Goal: Complete application form: Complete application form

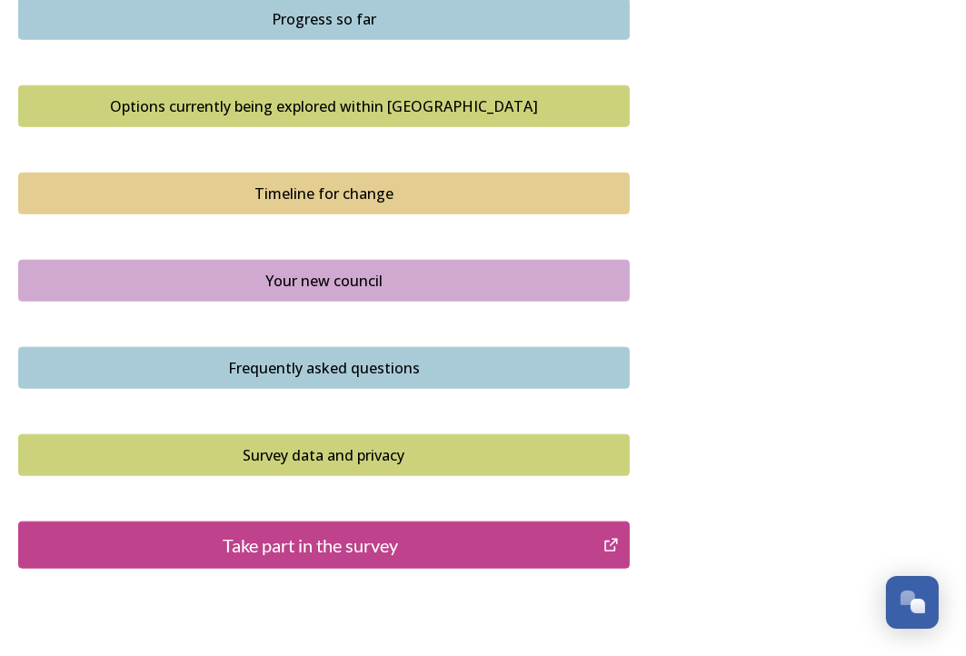
scroll to position [1272, 0]
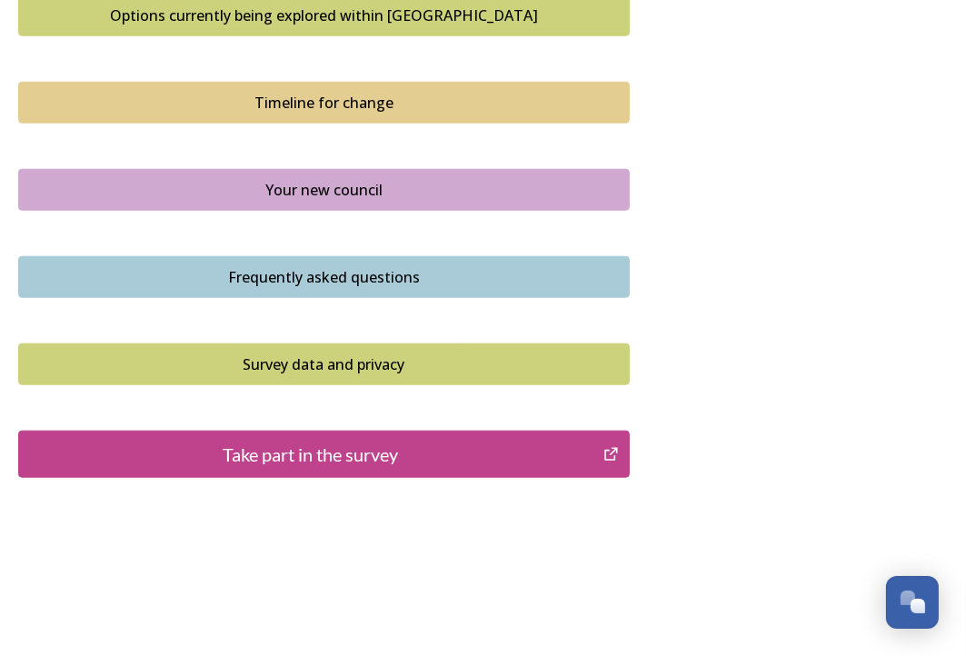
click at [352, 448] on div "Take part in the survey" at bounding box center [310, 454] width 565 height 27
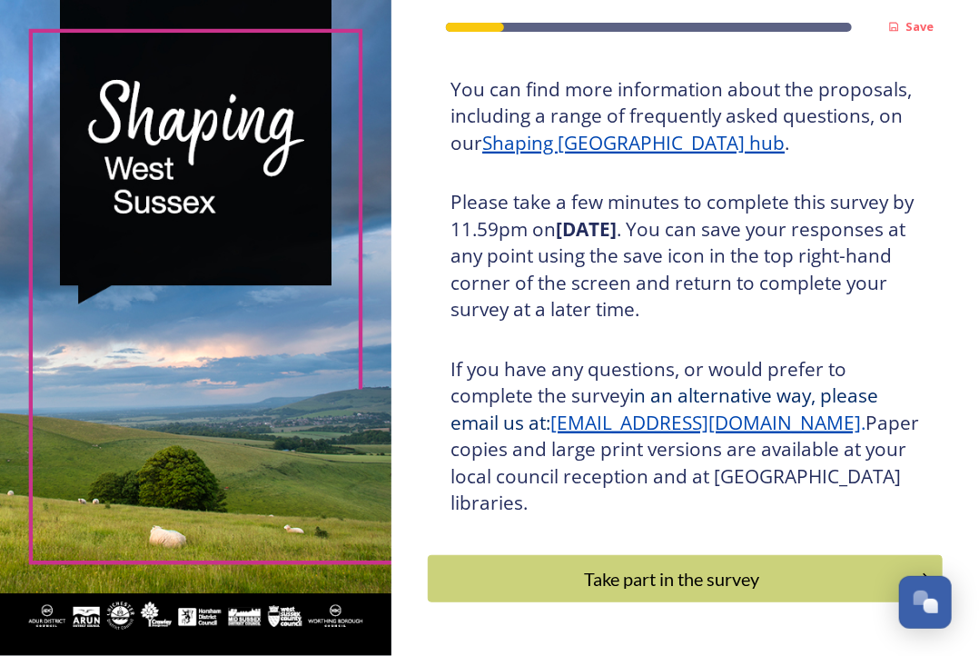
scroll to position [297, 0]
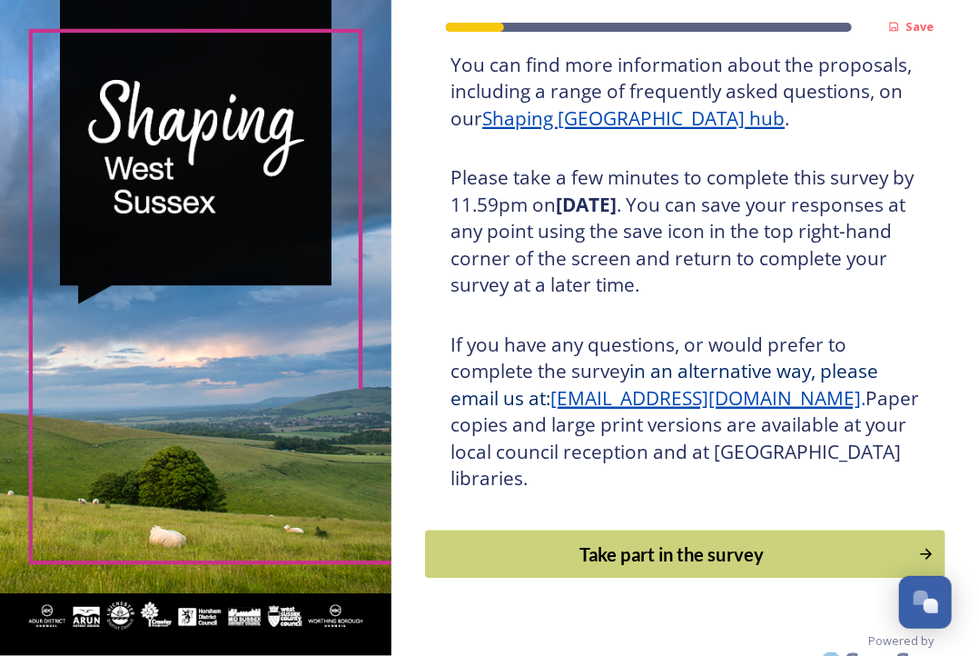
click at [614, 540] on div "Take part in the survey" at bounding box center [671, 553] width 473 height 27
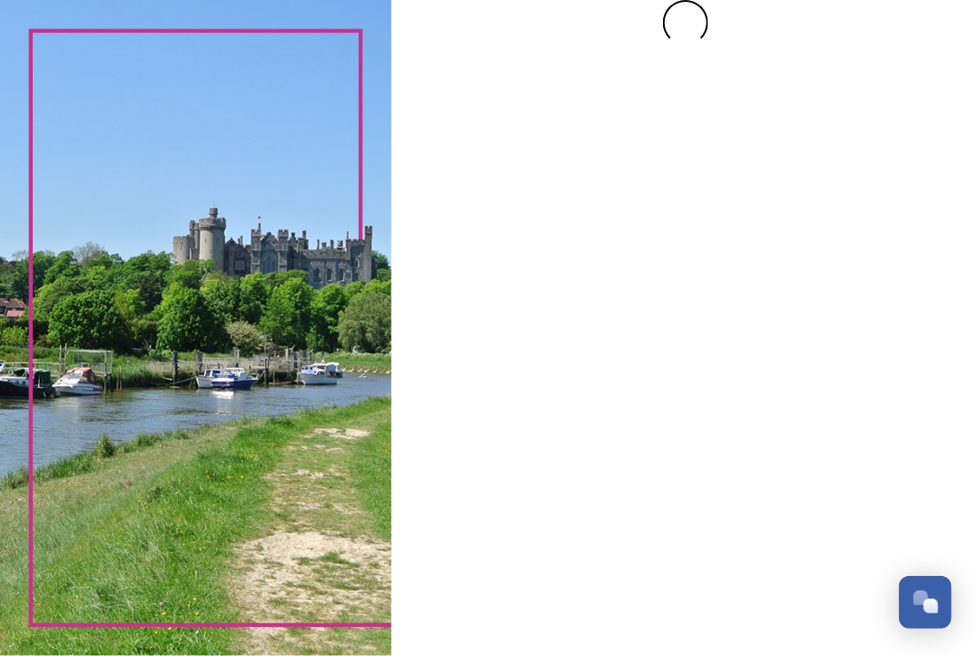
scroll to position [0, 0]
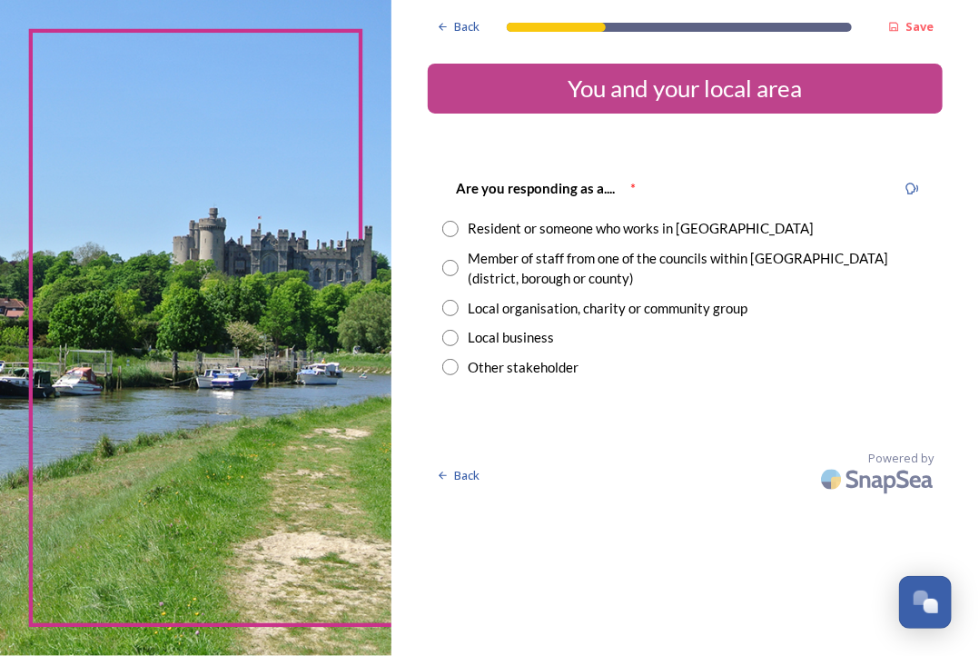
click at [447, 266] on input "radio" at bounding box center [450, 268] width 16 height 16
radio input "true"
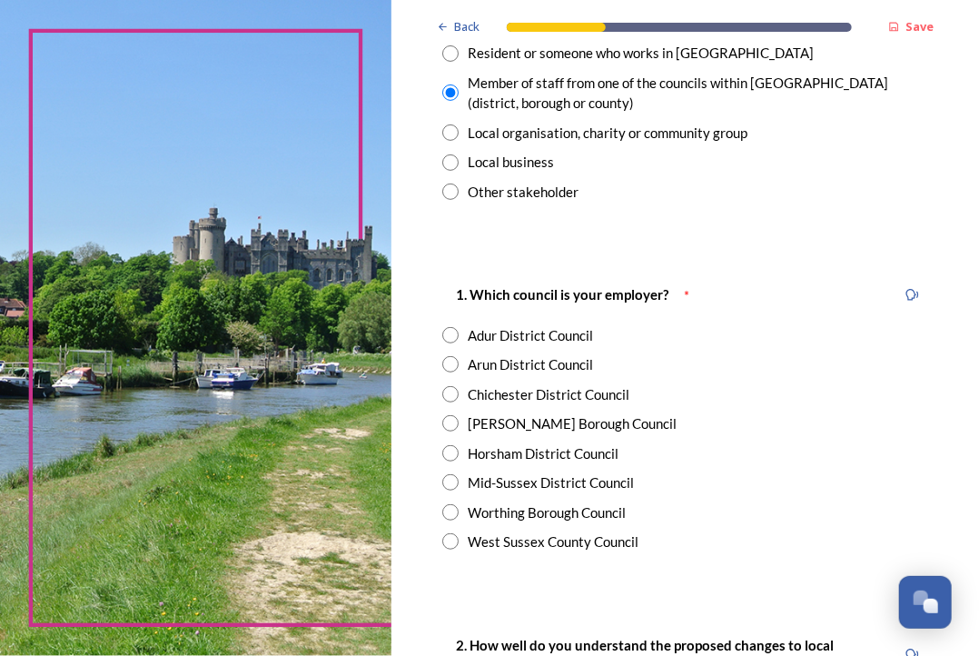
scroll to position [273, 0]
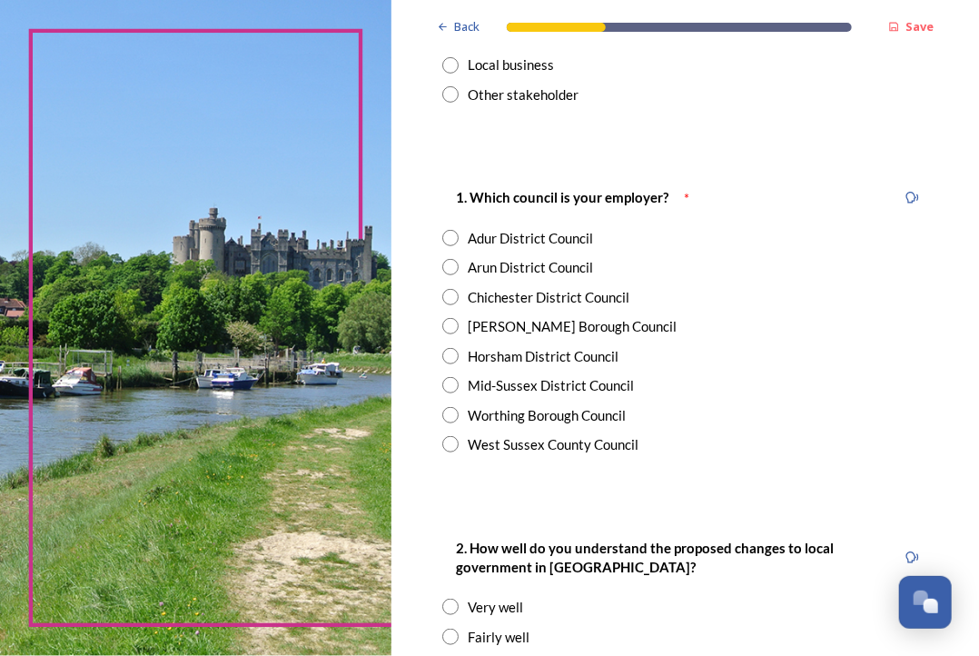
click at [446, 444] on input "radio" at bounding box center [450, 444] width 16 height 16
radio input "true"
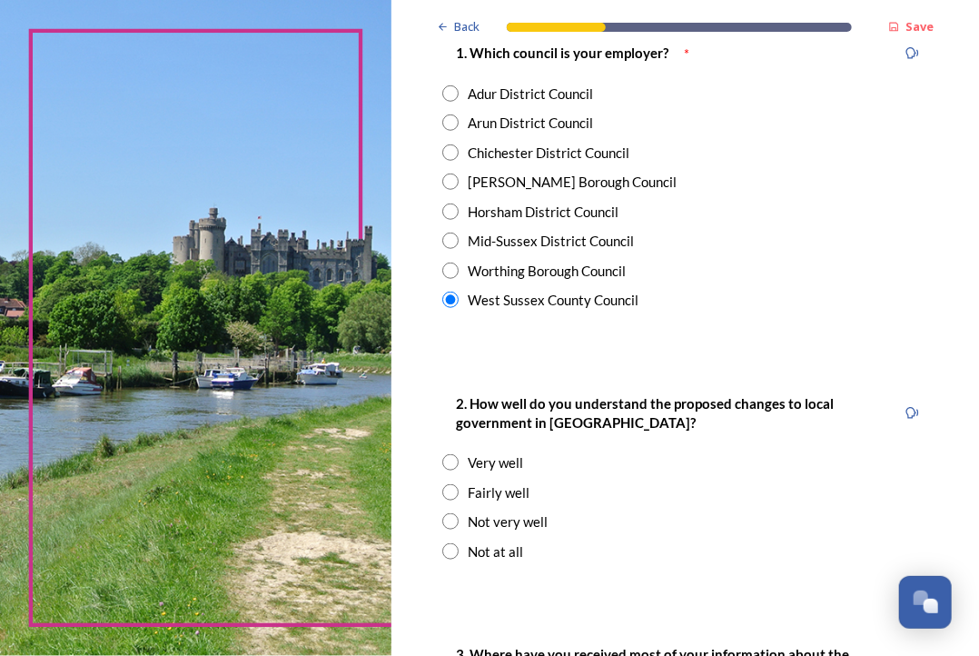
scroll to position [454, 0]
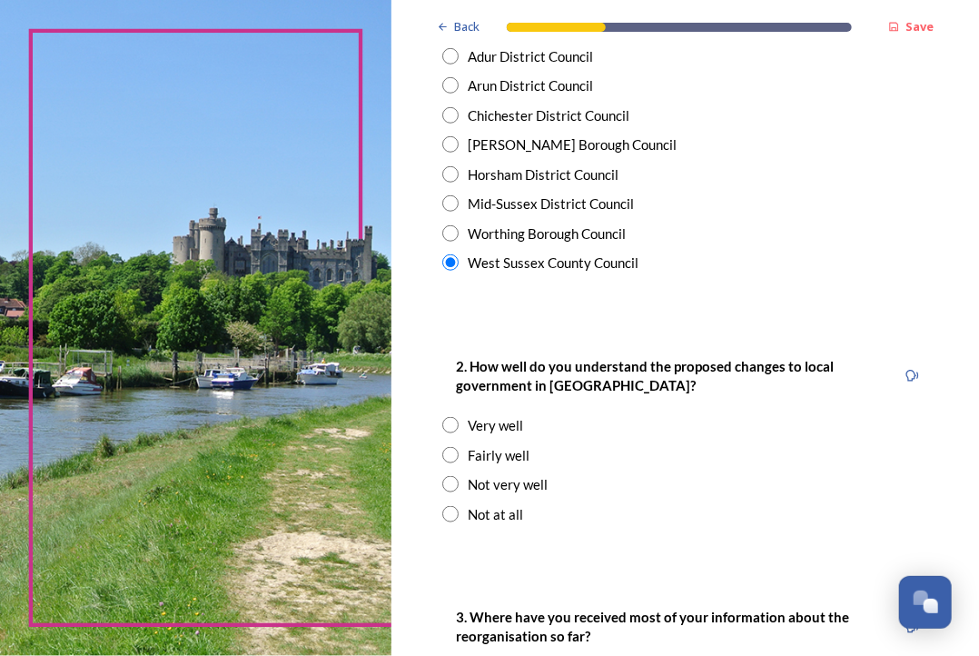
click at [447, 451] on input "radio" at bounding box center [450, 455] width 16 height 16
radio input "true"
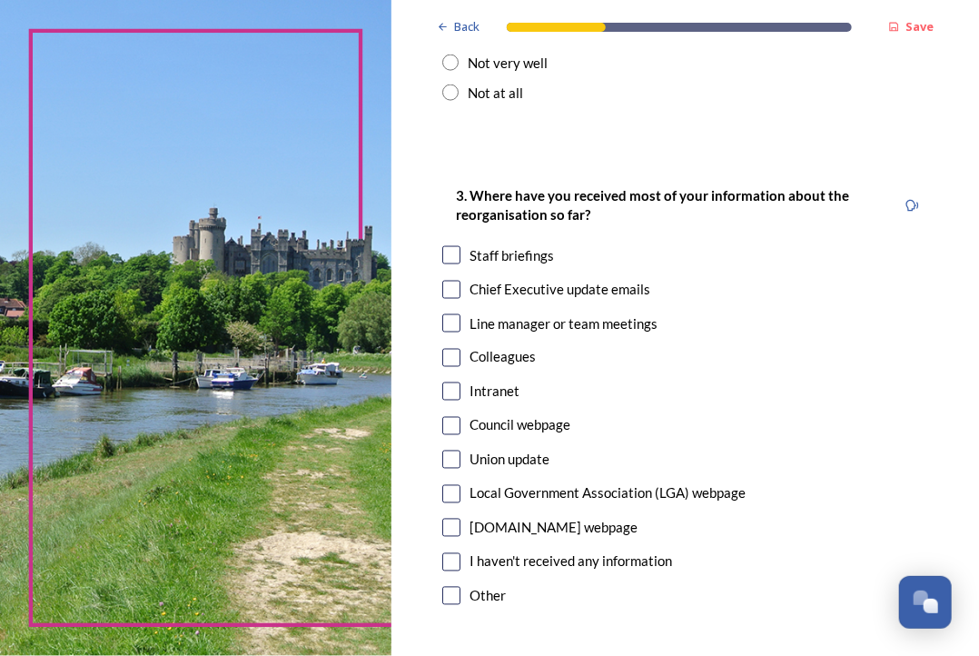
scroll to position [908, 0]
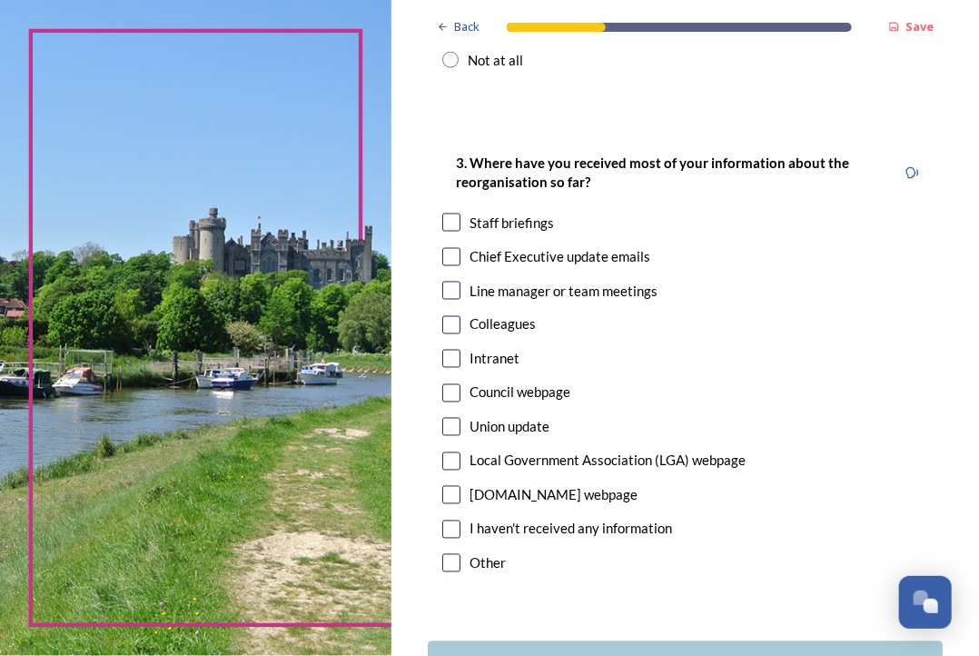
click at [458, 258] on input "checkbox" at bounding box center [451, 257] width 18 height 18
checkbox input "true"
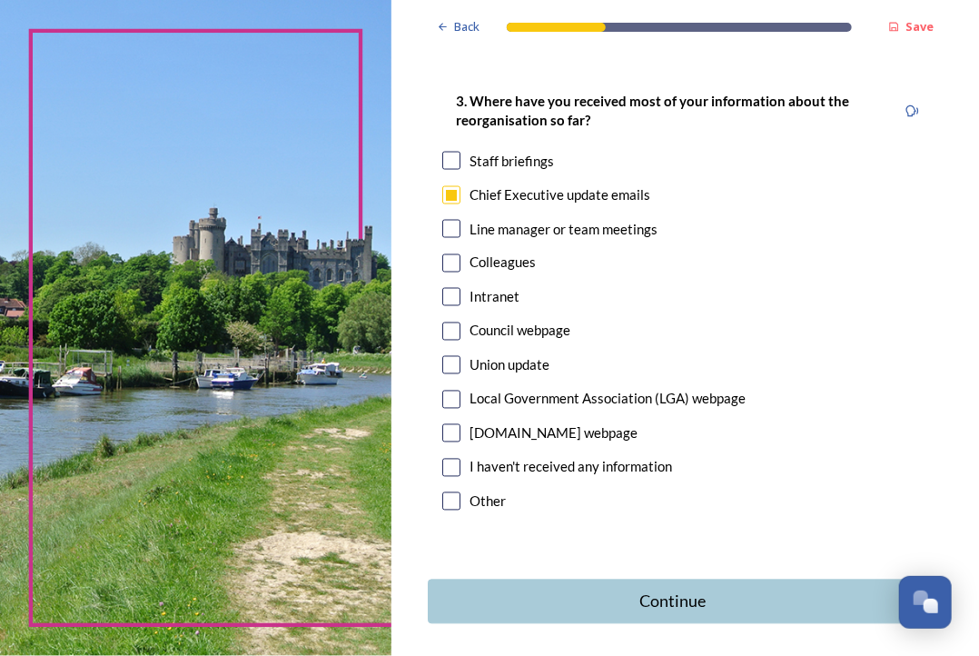
scroll to position [1044, 0]
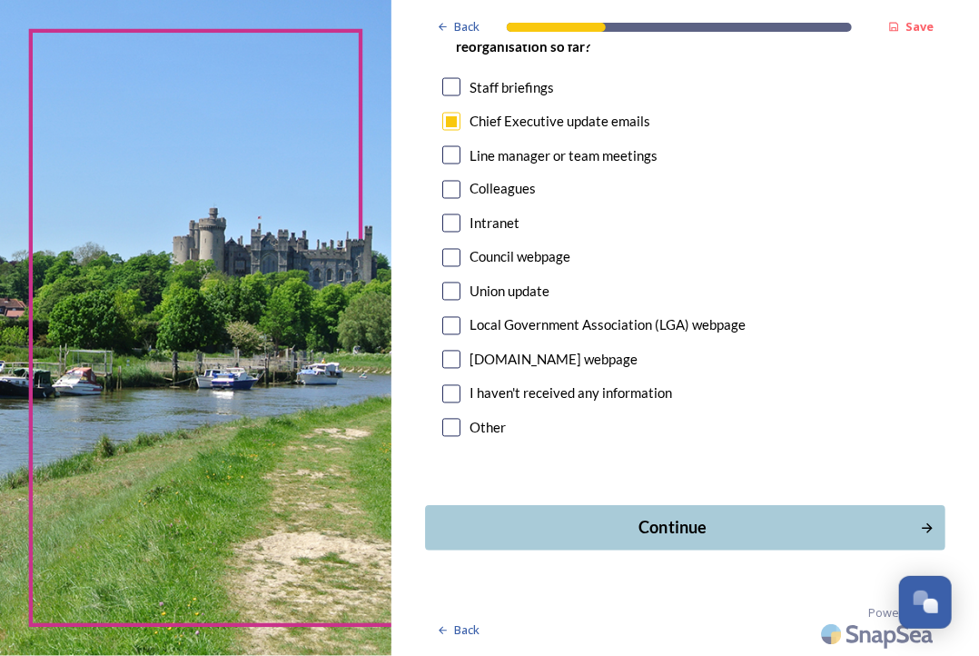
click at [699, 528] on div "Continue" at bounding box center [672, 528] width 475 height 25
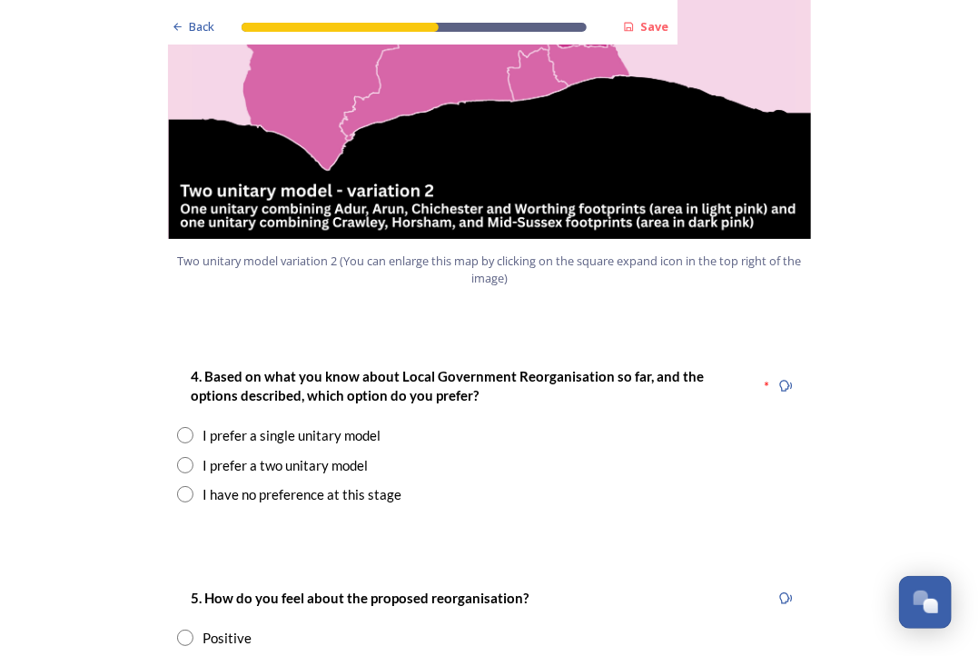
scroll to position [2180, 0]
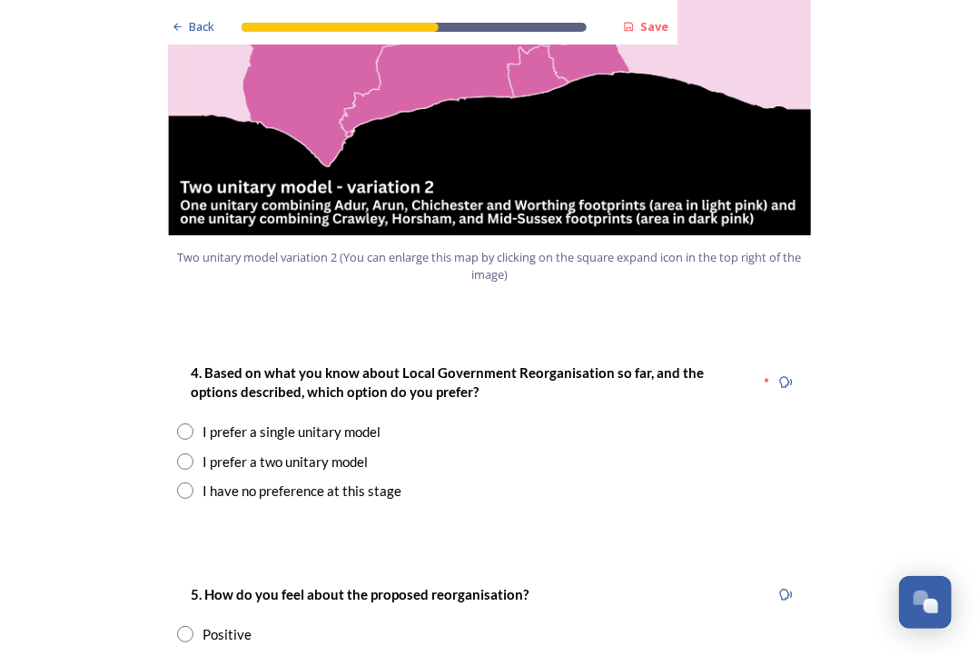
click at [177, 453] on input "radio" at bounding box center [185, 461] width 16 height 16
radio input "true"
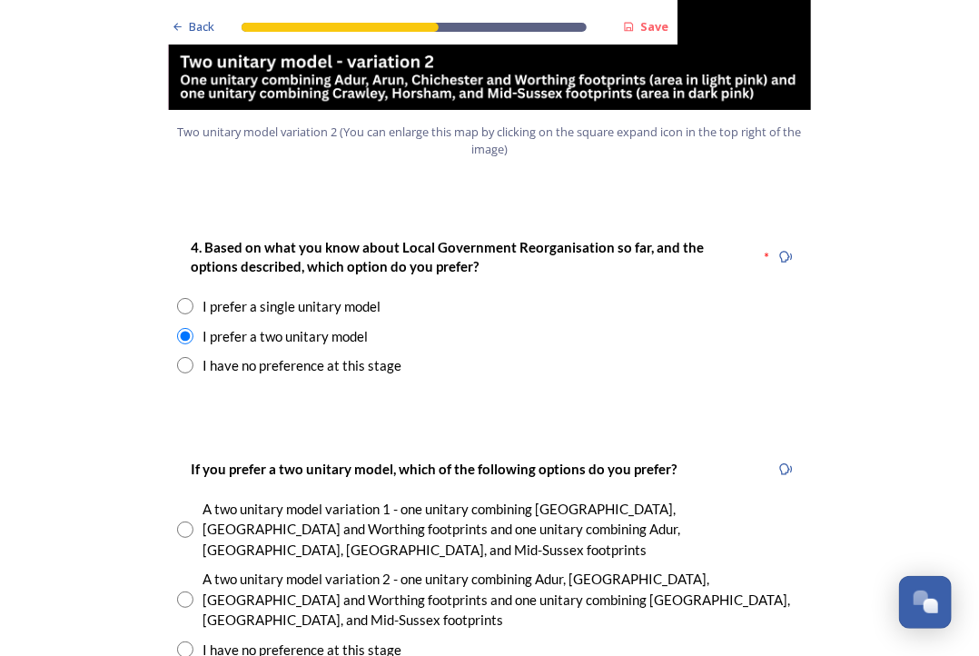
scroll to position [2362, 0]
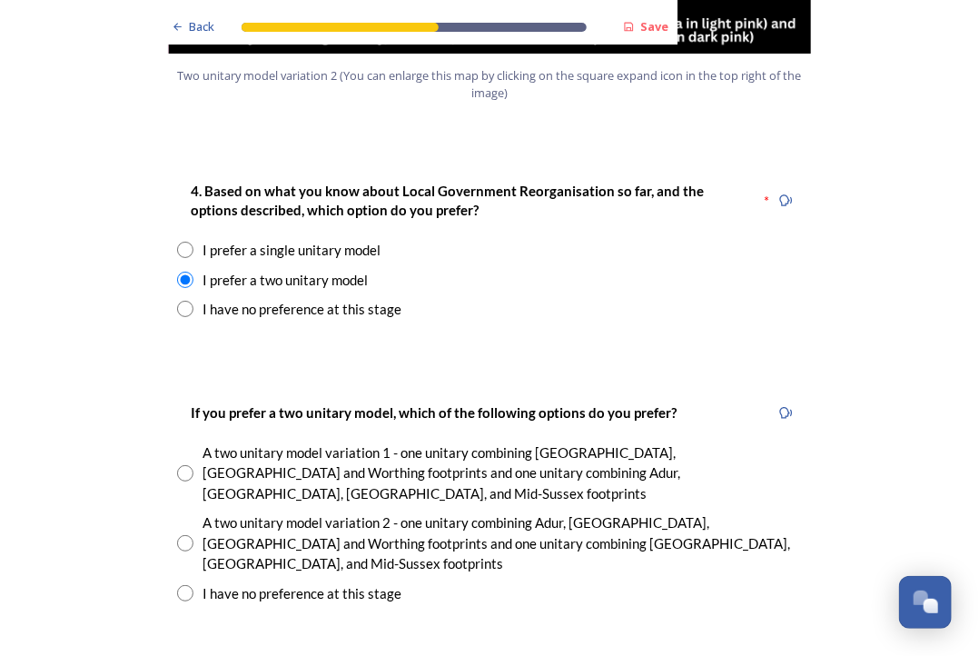
click at [177, 535] on input "radio" at bounding box center [185, 543] width 16 height 16
radio input "true"
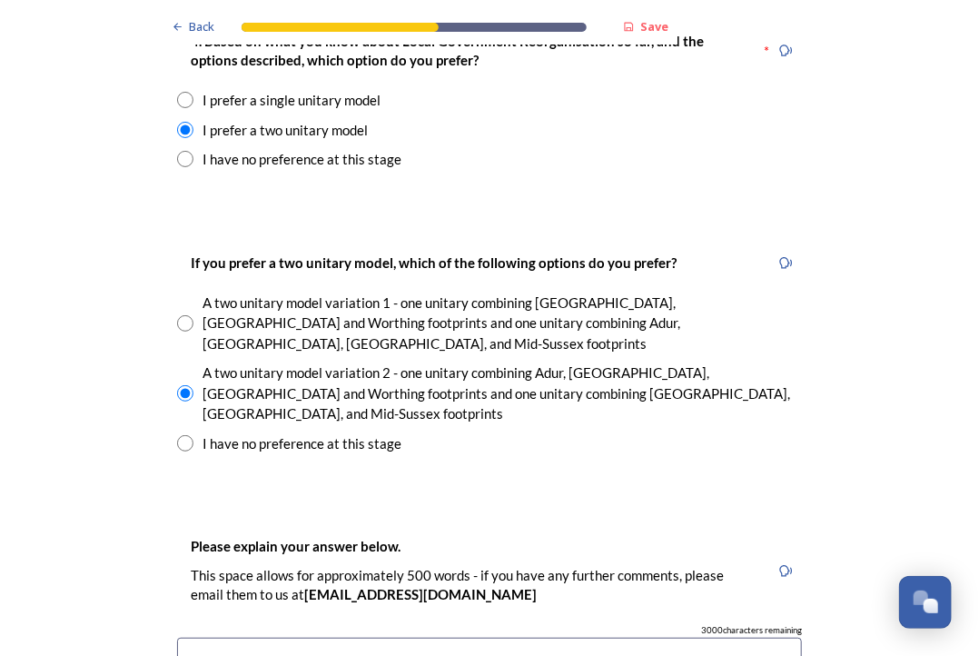
scroll to position [2543, 0]
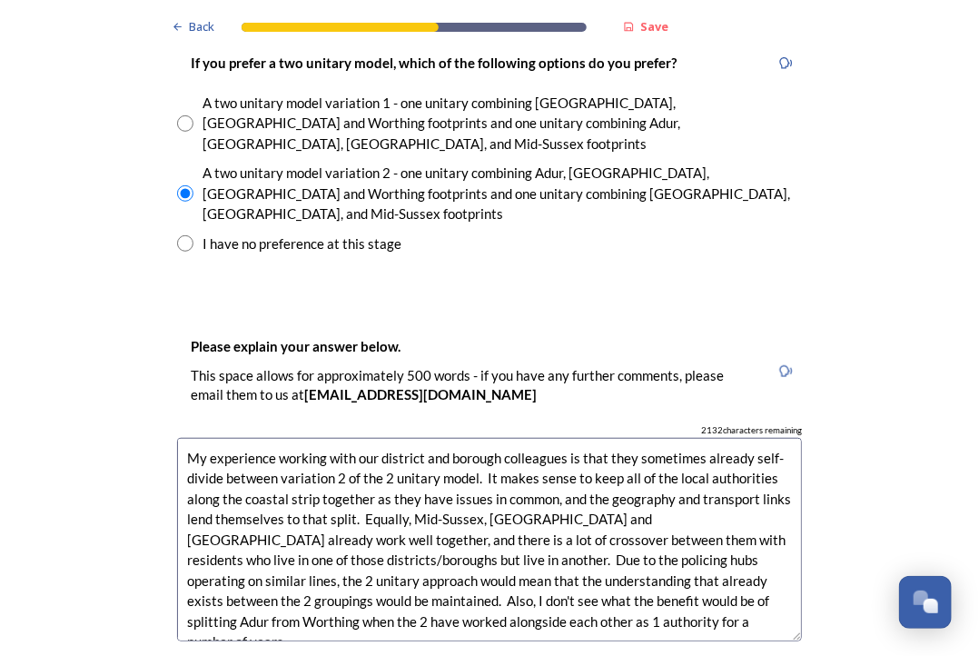
scroll to position [2681, 0]
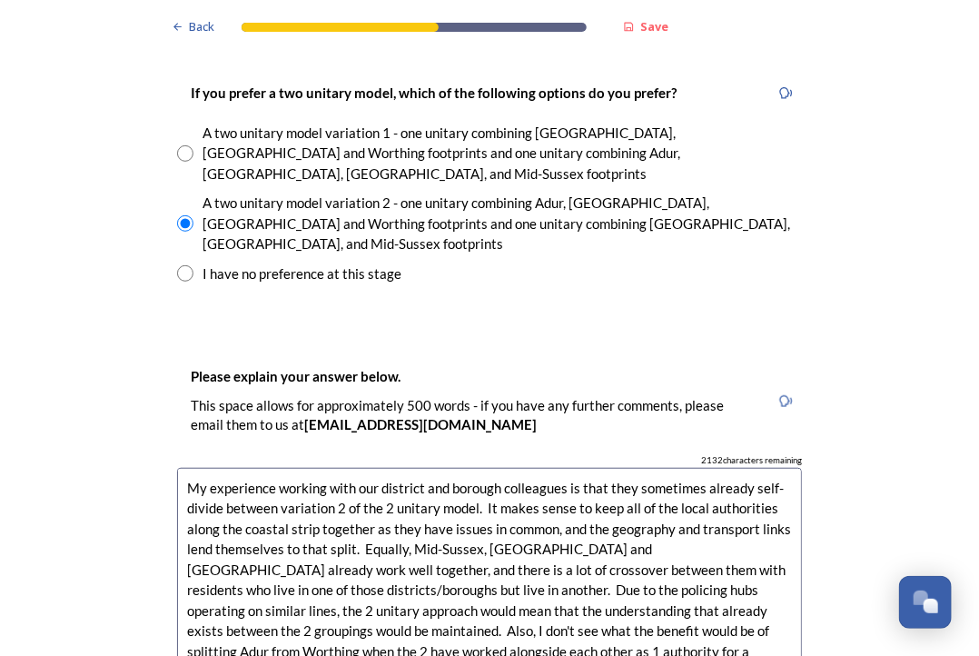
click at [269, 468] on textarea "My experience working with our district and borough colleagues is that they som…" at bounding box center [489, 570] width 625 height 204
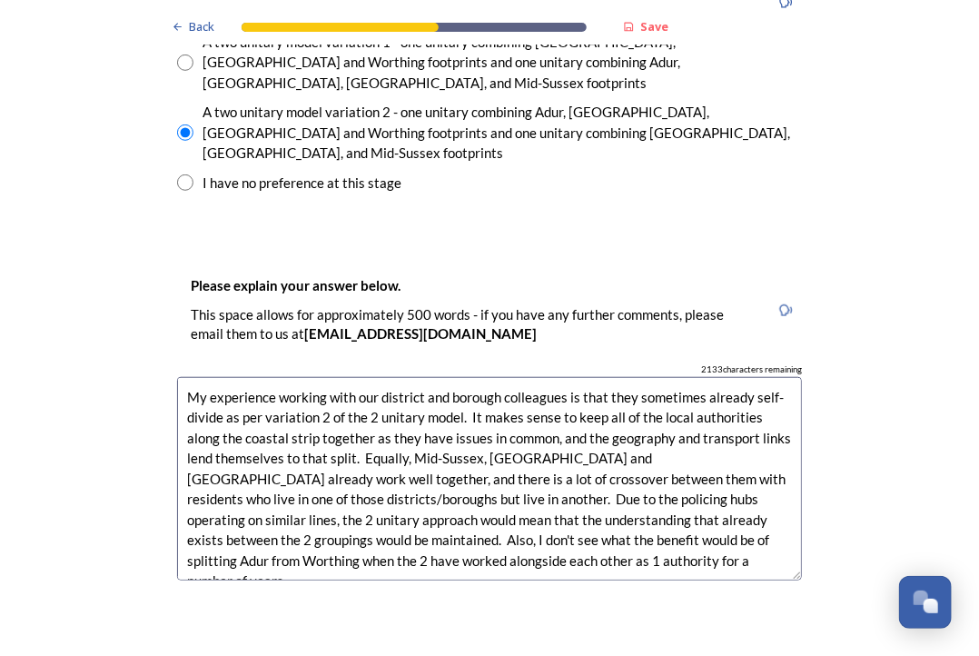
click at [735, 425] on textarea "My experience working with our district and borough colleagues is that they som…" at bounding box center [489, 479] width 625 height 204
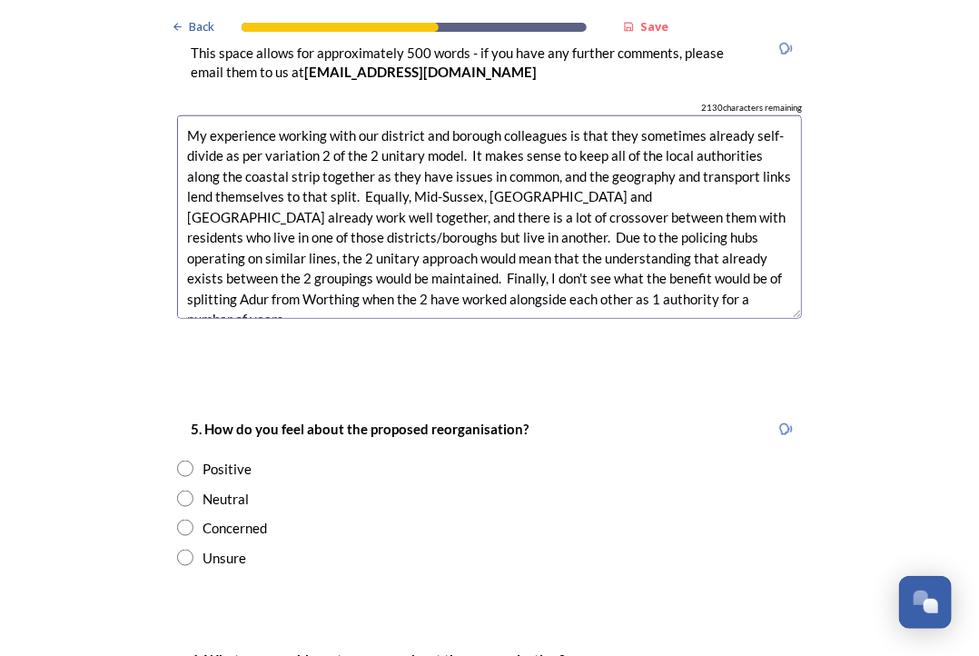
scroll to position [3045, 0]
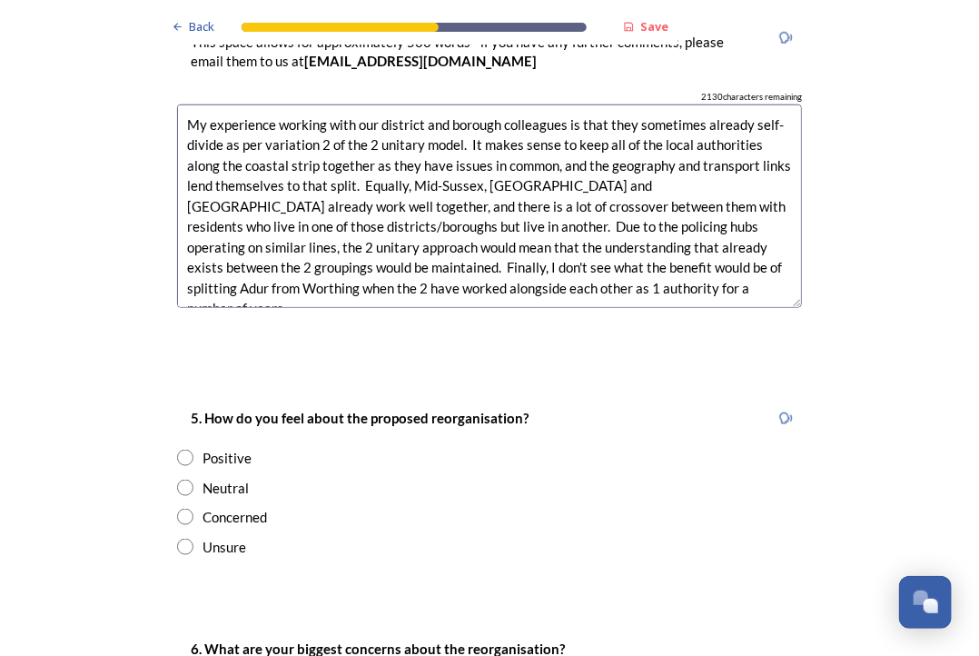
type textarea "My experience working with our district and borough colleagues is that they som…"
click at [177, 480] on input "radio" at bounding box center [185, 488] width 16 height 16
radio input "true"
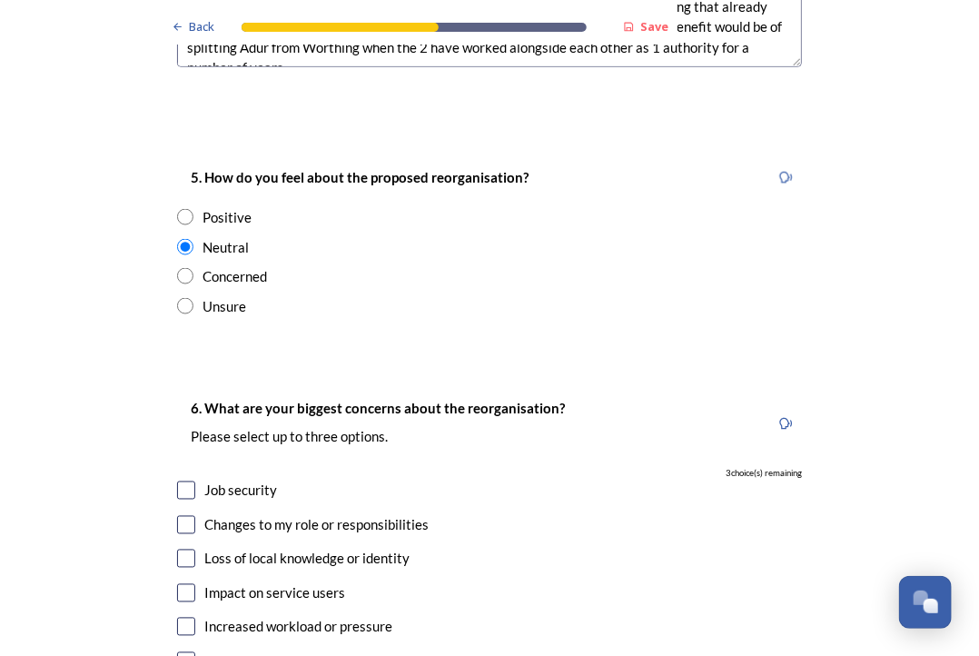
scroll to position [3317, 0]
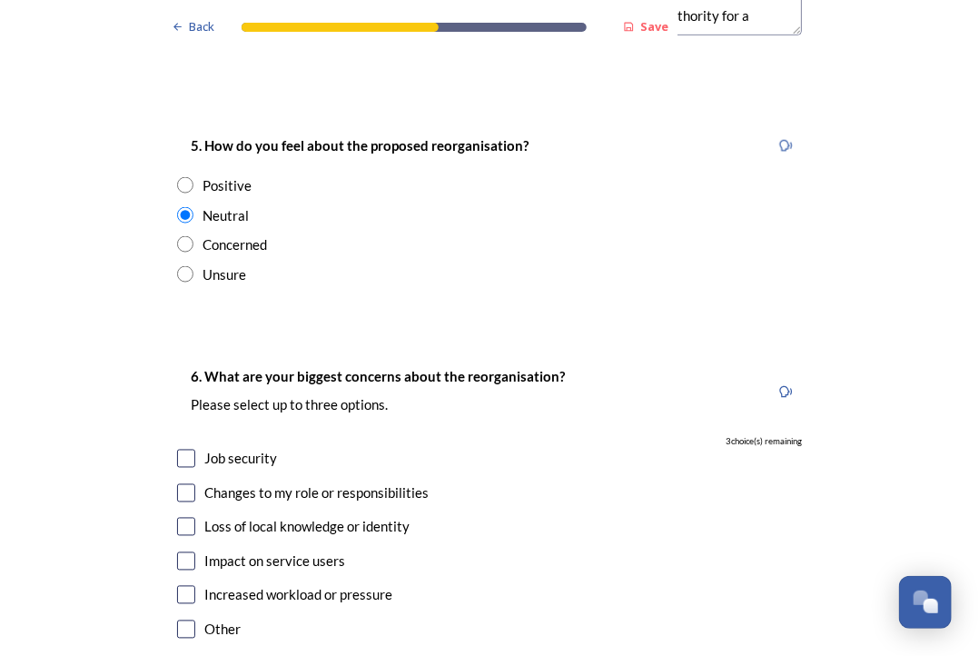
click at [177, 450] on input "checkbox" at bounding box center [186, 459] width 18 height 18
checkbox input "false"
click at [182, 484] on input "checkbox" at bounding box center [186, 493] width 18 height 18
checkbox input "true"
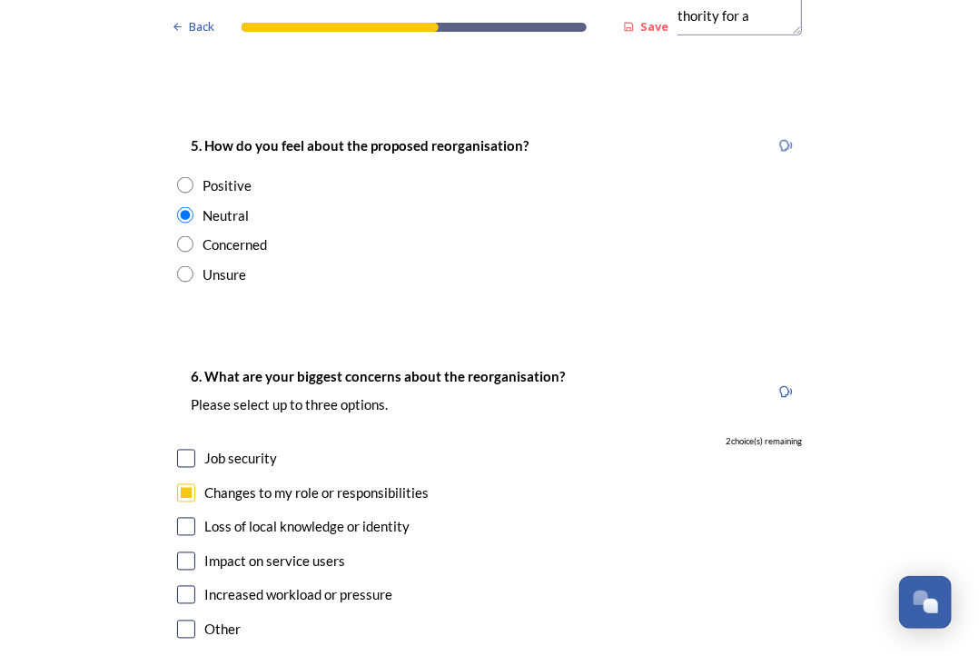
click at [179, 586] on input "checkbox" at bounding box center [186, 595] width 18 height 18
checkbox input "true"
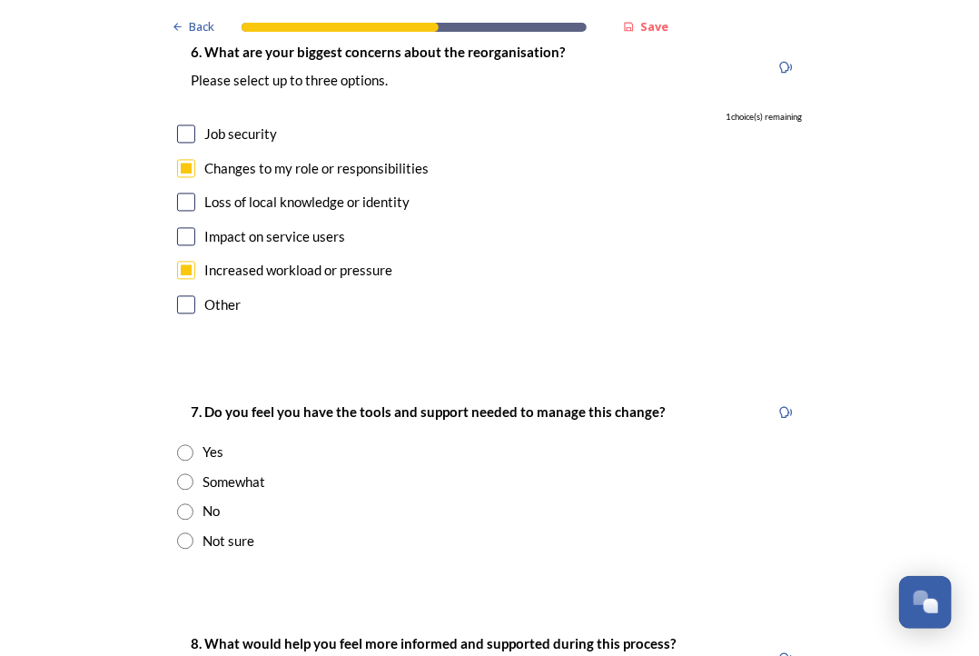
scroll to position [3681, 0]
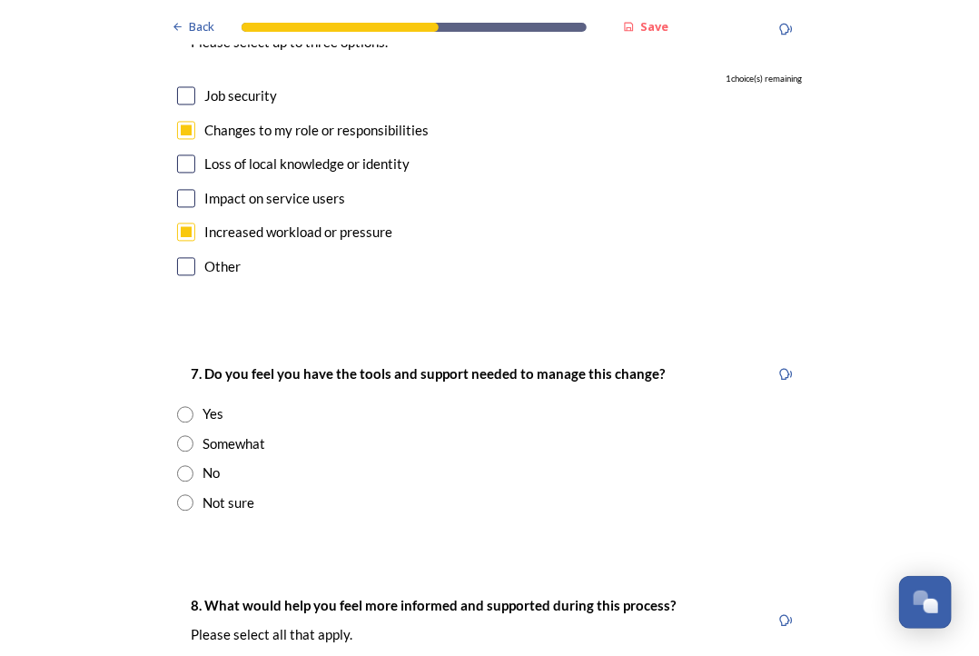
click at [183, 494] on input "radio" at bounding box center [185, 502] width 16 height 16
radio input "true"
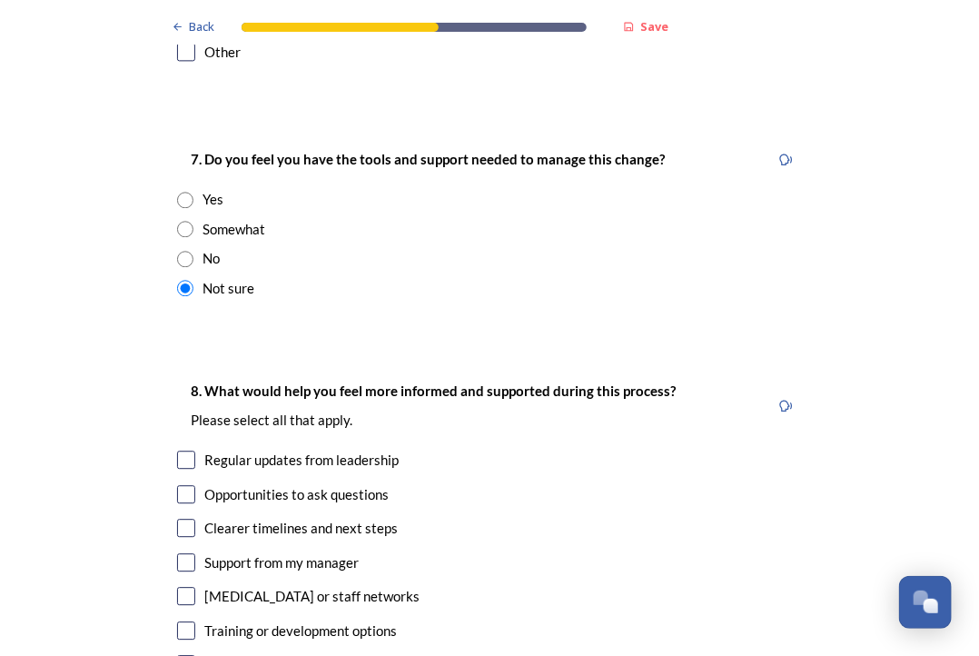
scroll to position [3953, 0]
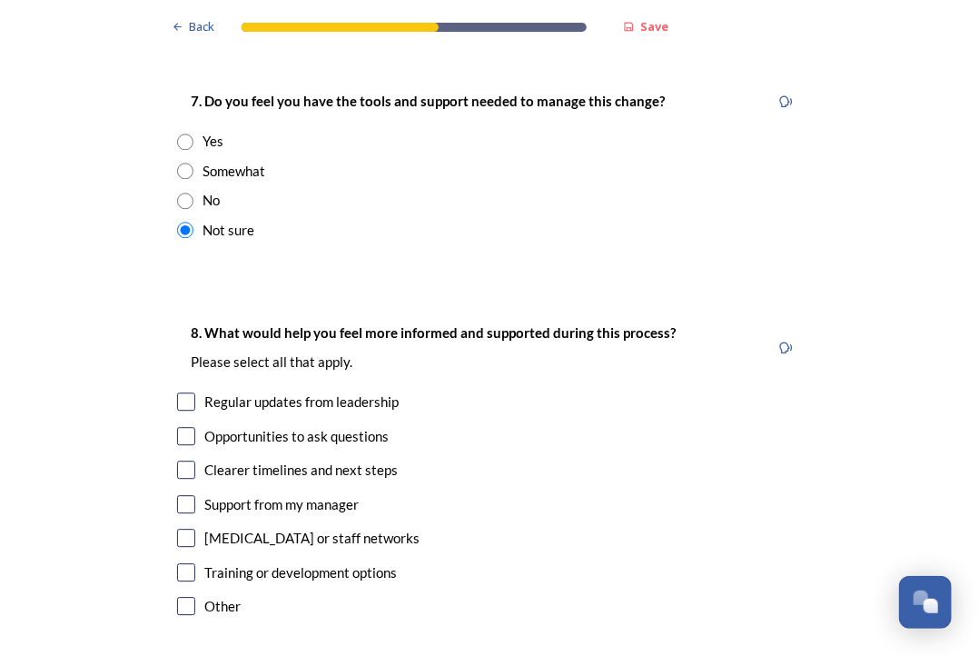
click at [180, 392] on input "checkbox" at bounding box center [186, 401] width 18 height 18
checkbox input "true"
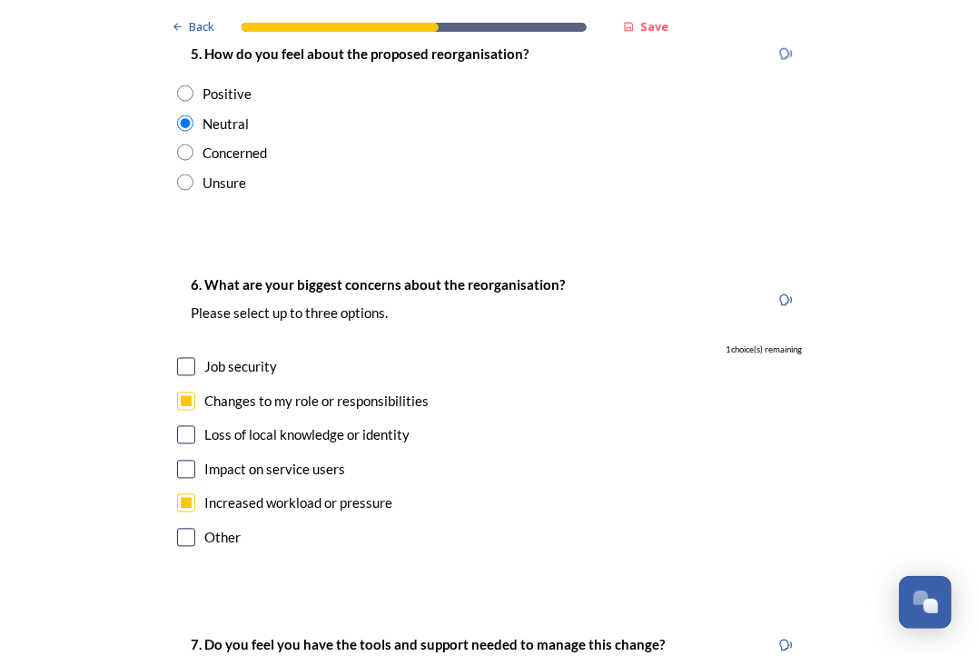
scroll to position [3408, 0]
click at [177, 530] on input "checkbox" at bounding box center [186, 539] width 18 height 18
checkbox input "true"
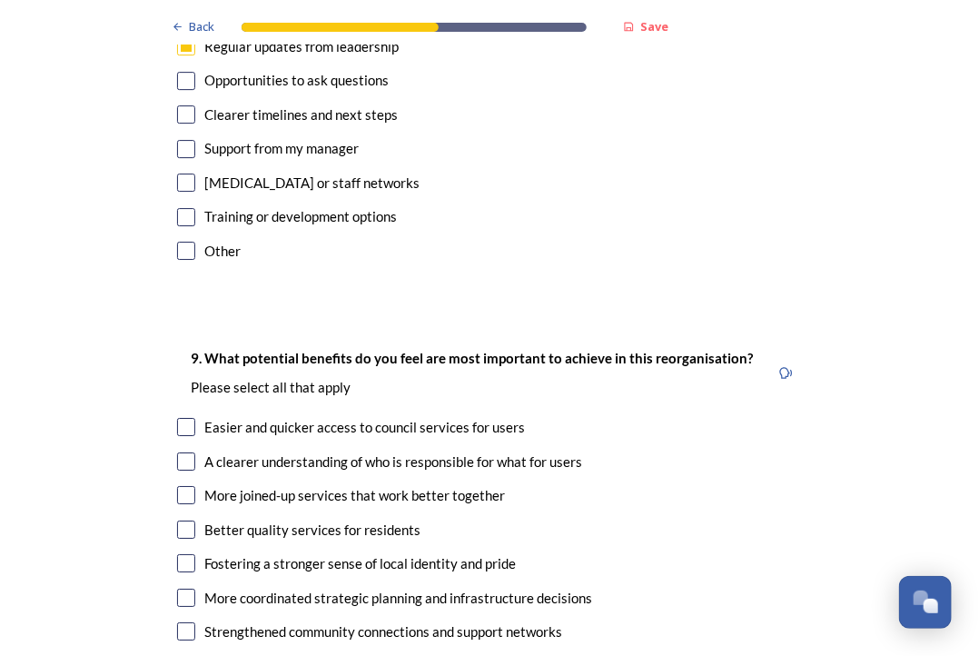
scroll to position [4589, 0]
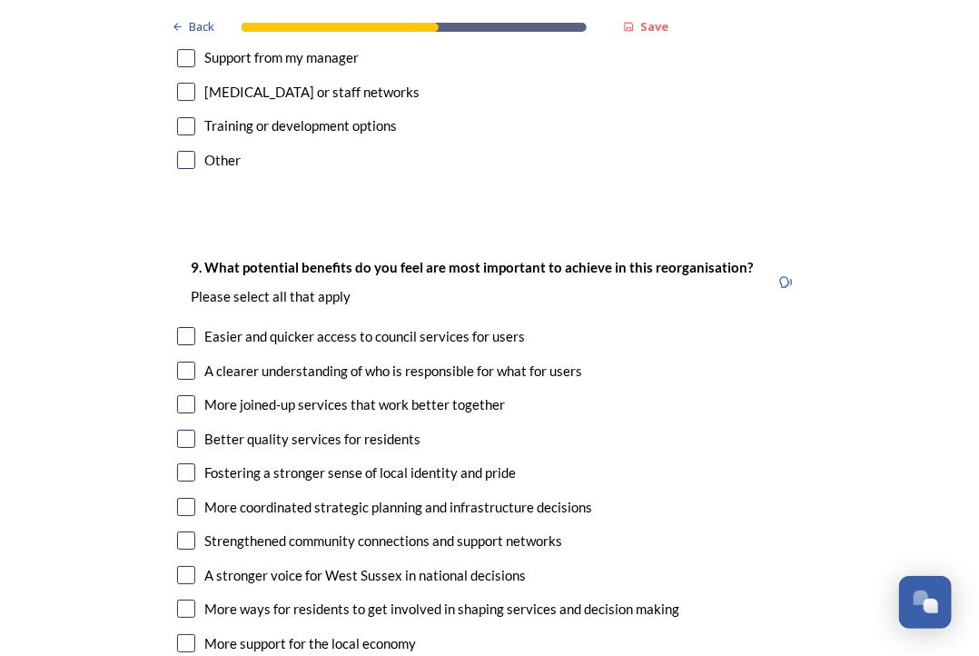
type input "Pressure of uncertainty upon my team, which ultimately may affect service users."
click at [182, 327] on input "checkbox" at bounding box center [186, 336] width 18 height 18
checkbox input "true"
click at [187, 395] on input "checkbox" at bounding box center [186, 404] width 18 height 18
checkbox input "true"
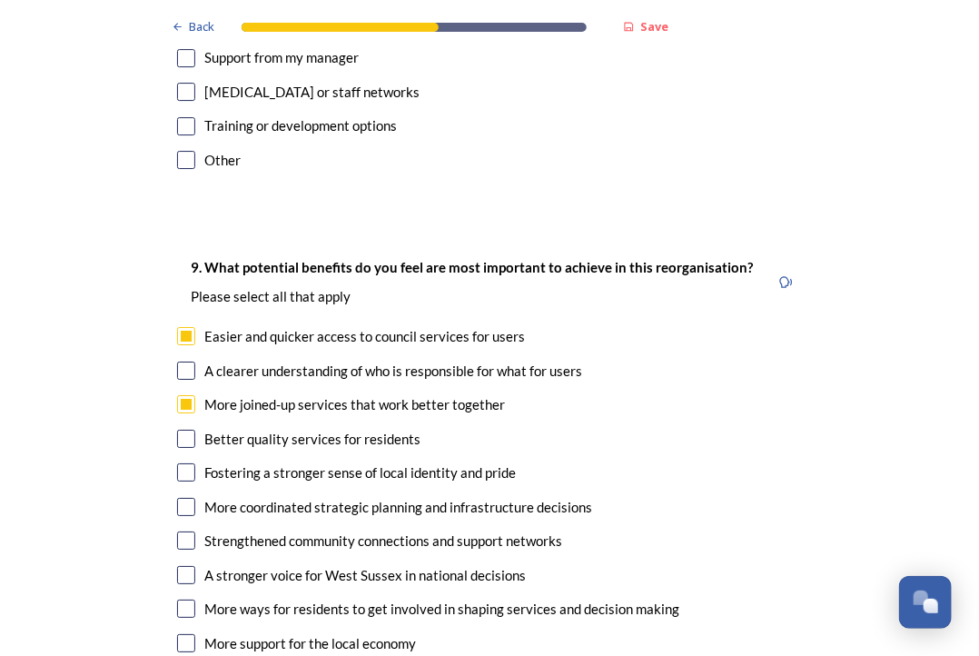
click at [182, 430] on input "checkbox" at bounding box center [186, 439] width 18 height 18
checkbox input "true"
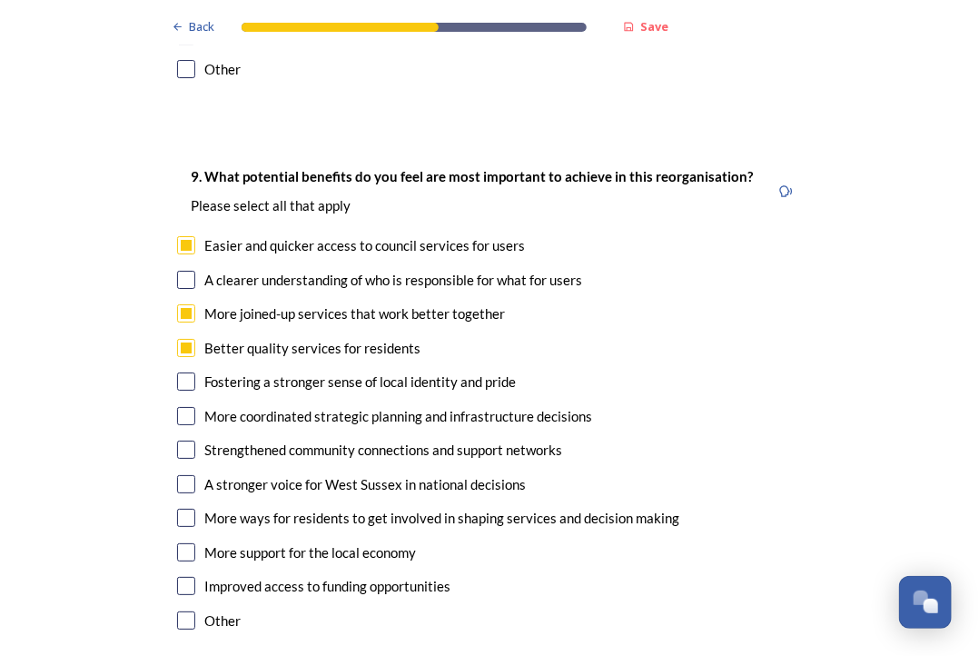
click at [177, 407] on input "checkbox" at bounding box center [186, 416] width 18 height 18
checkbox input "true"
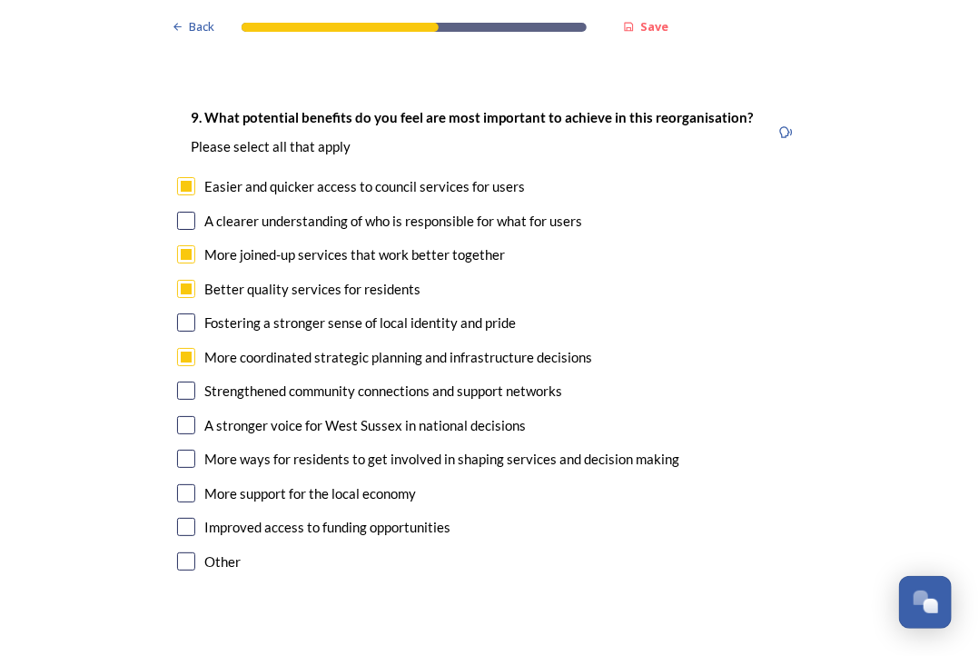
scroll to position [4771, 0]
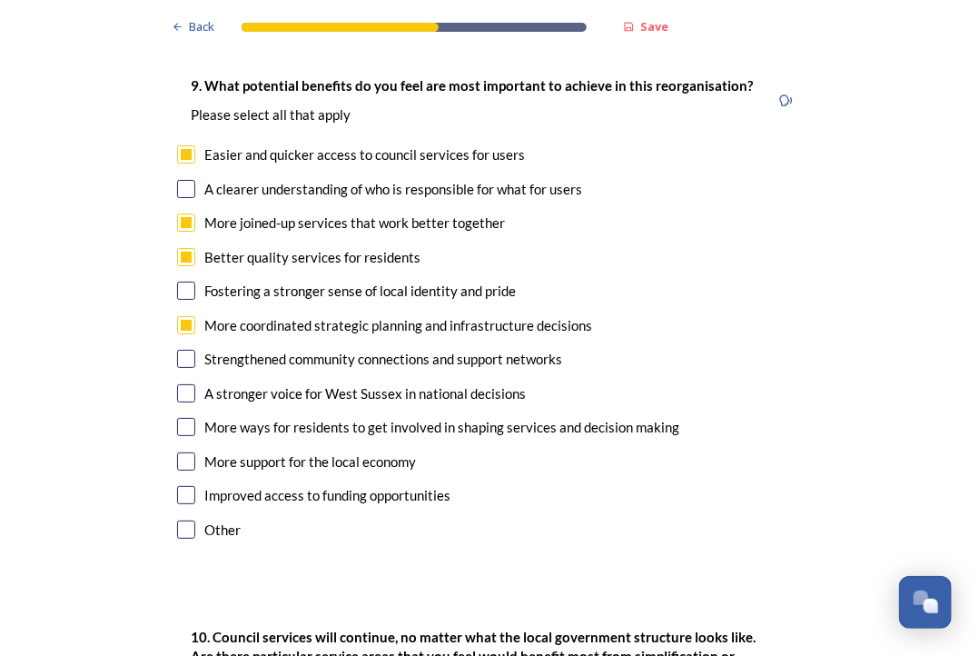
click at [183, 452] on input "checkbox" at bounding box center [186, 461] width 18 height 18
checkbox input "true"
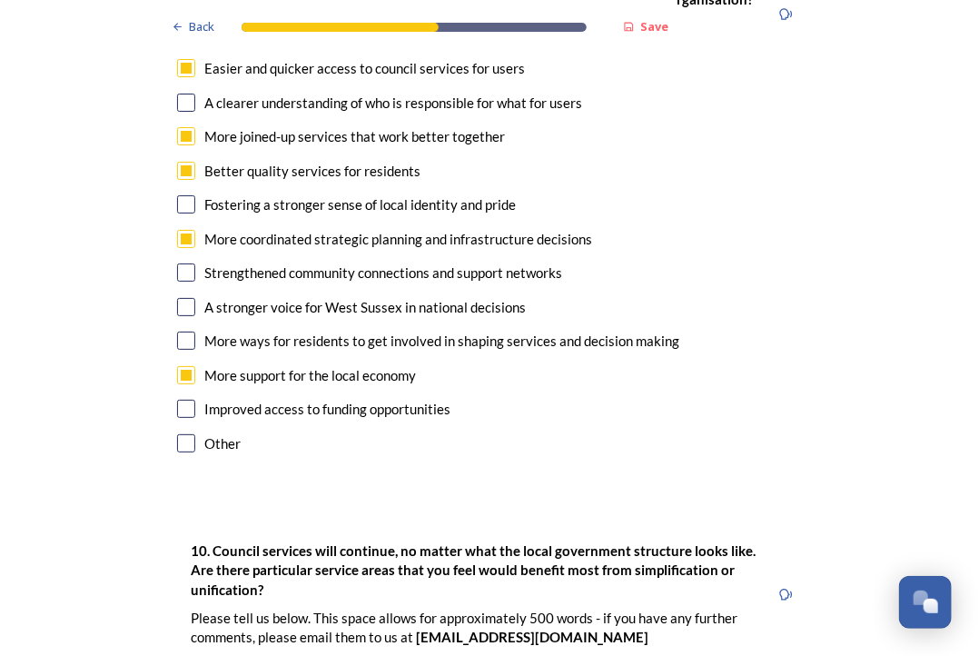
scroll to position [4861, 0]
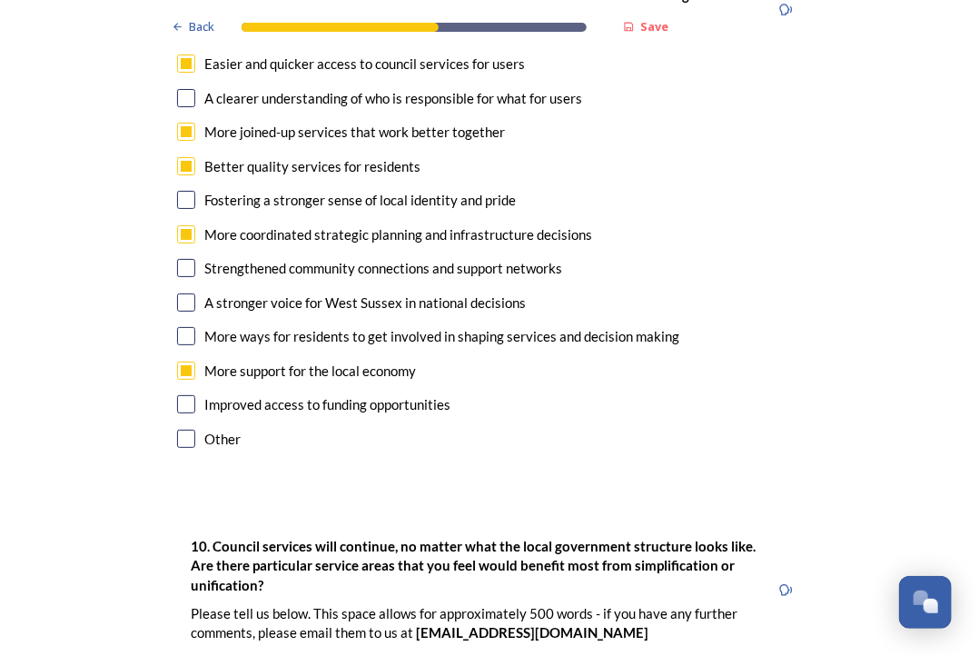
click at [182, 395] on input "checkbox" at bounding box center [186, 404] width 18 height 18
checkbox input "true"
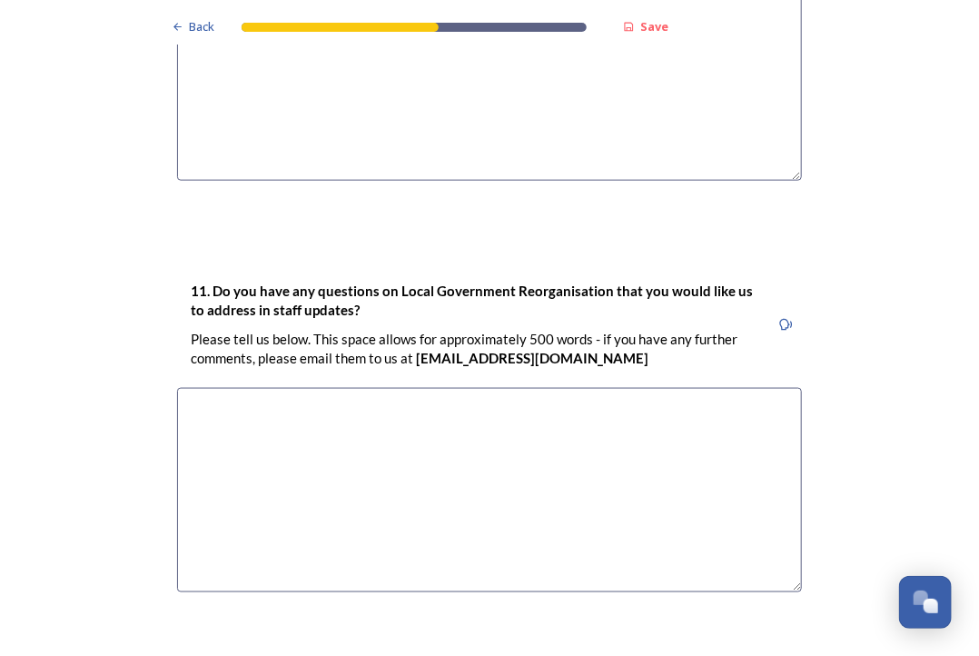
scroll to position [5632, 0]
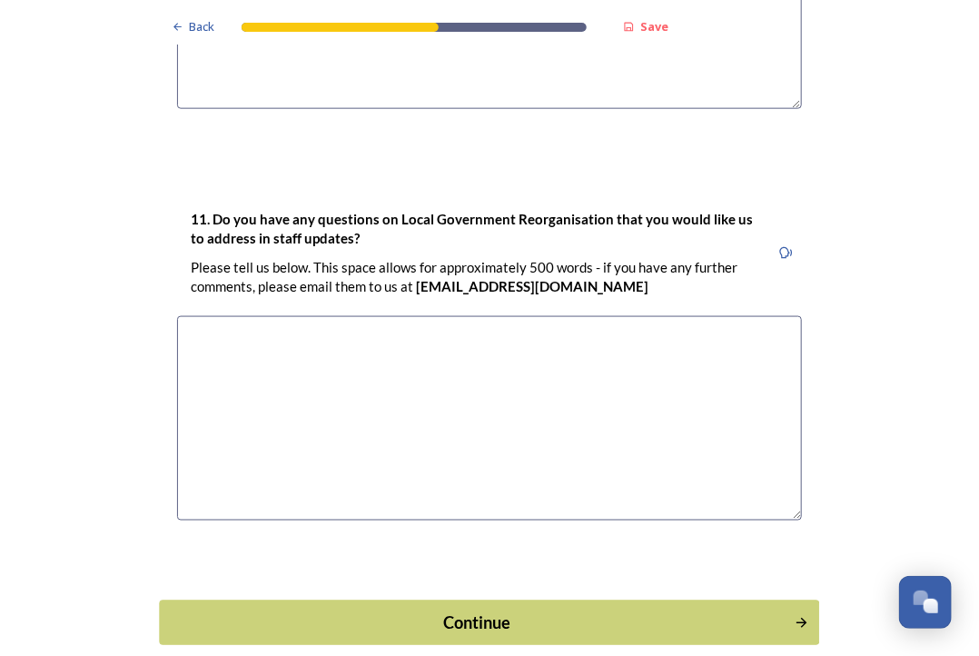
click at [390, 610] on div "Continue" at bounding box center [477, 622] width 615 height 25
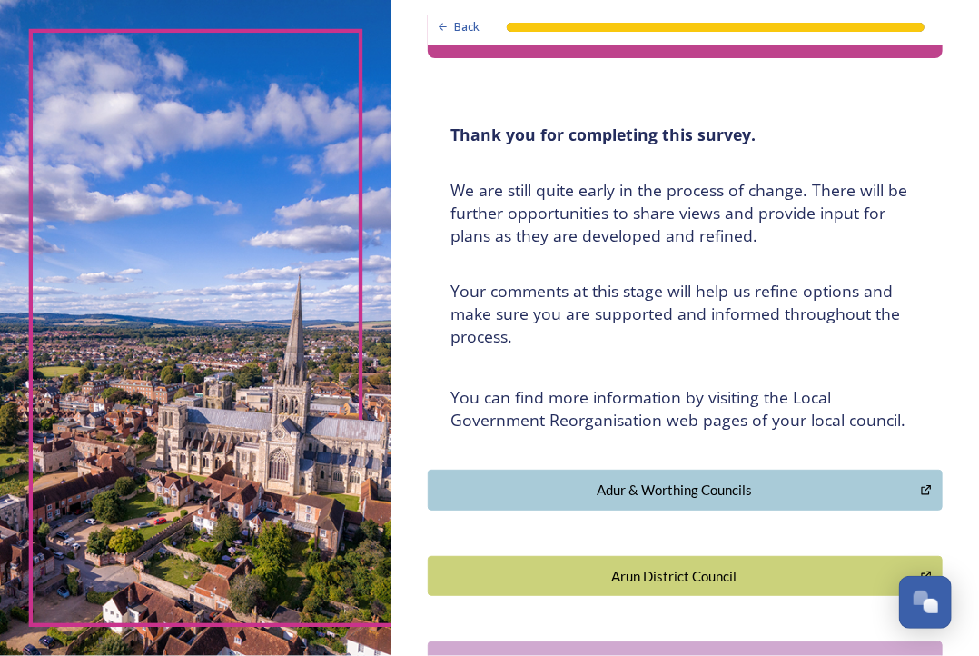
scroll to position [0, 0]
